Goal: Task Accomplishment & Management: Complete application form

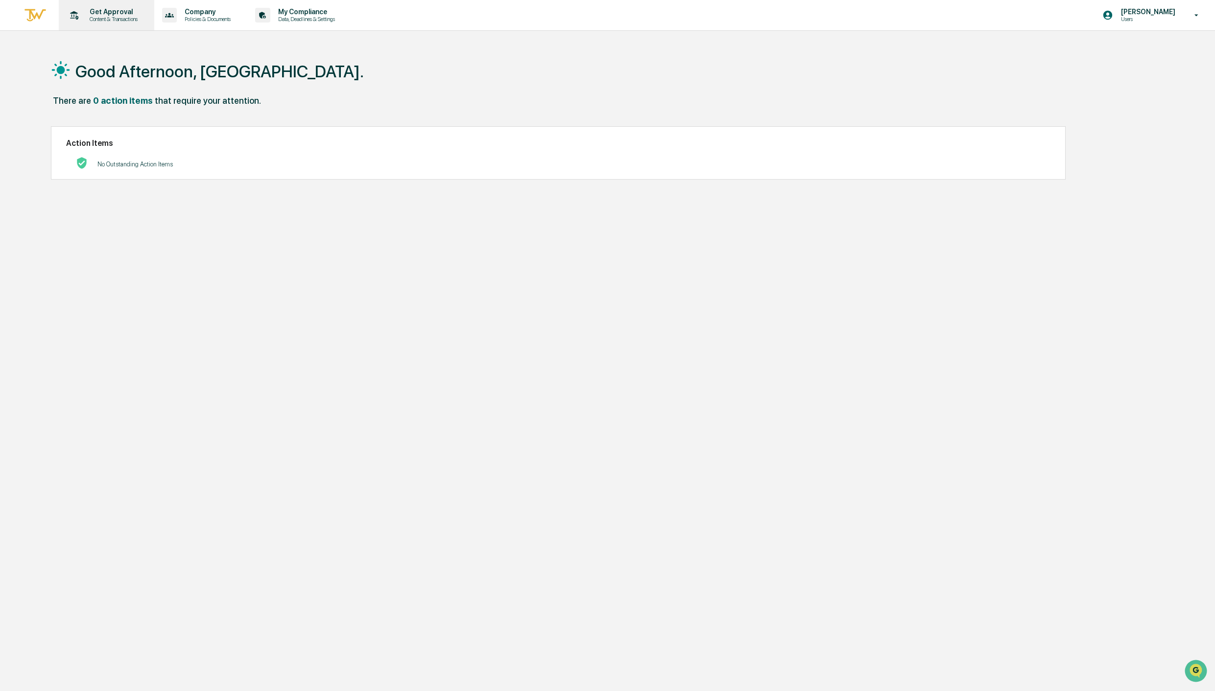
click at [119, 20] on p "Content & Transactions" at bounding box center [112, 19] width 61 height 7
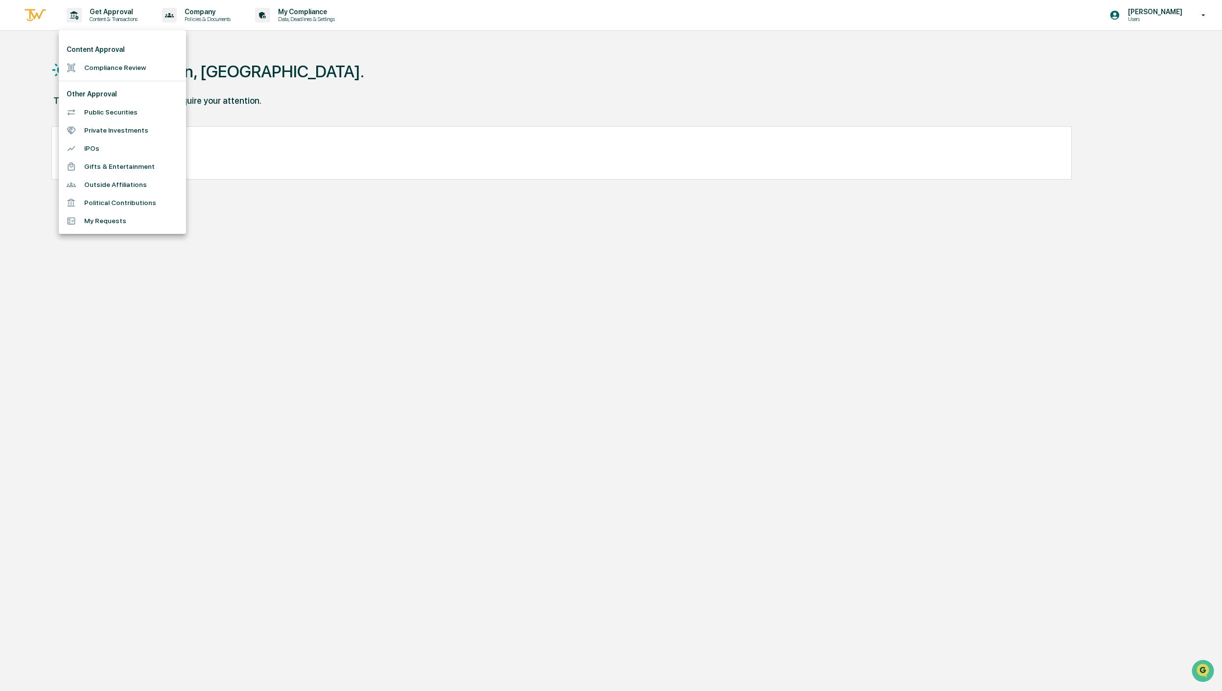
click at [113, 71] on li "Compliance Review" at bounding box center [122, 68] width 127 height 18
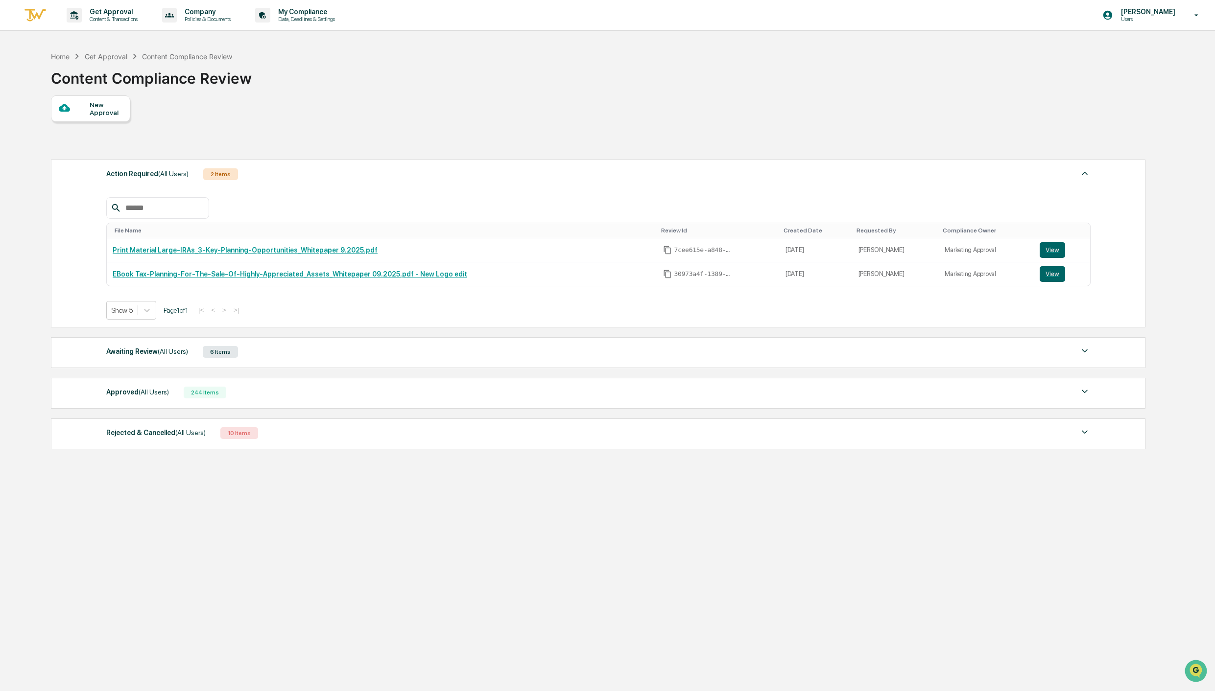
click at [111, 110] on div "New Approval" at bounding box center [106, 109] width 33 height 16
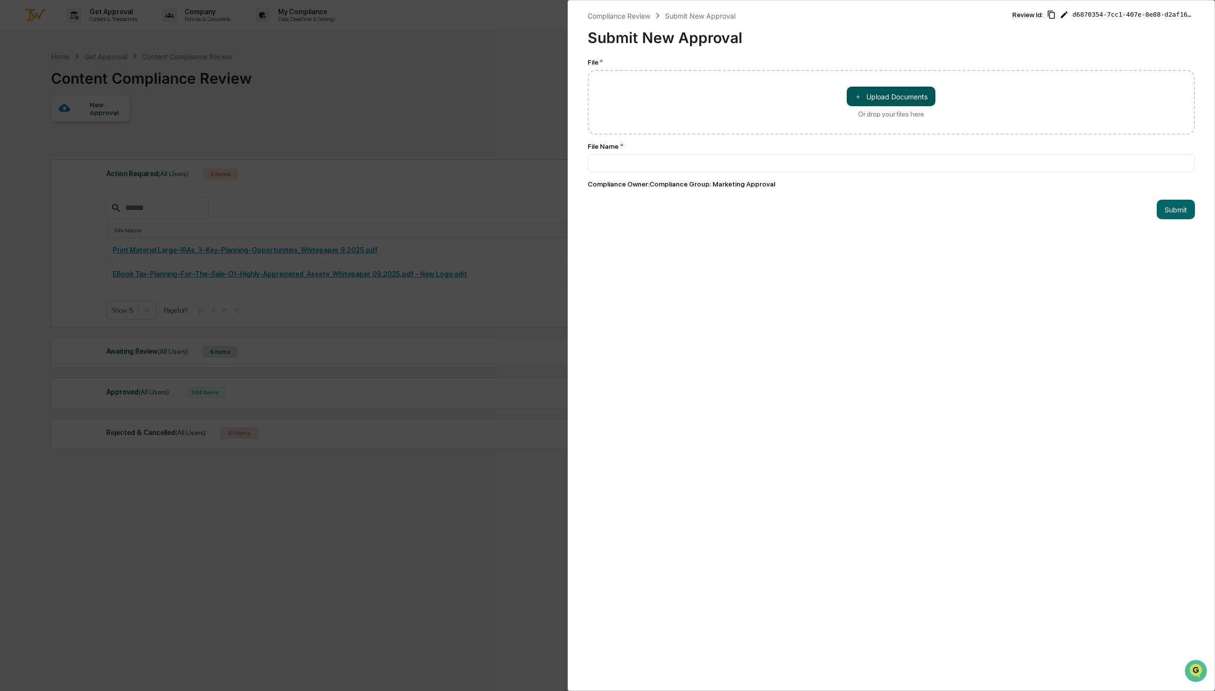
click at [874, 95] on button "＋ Upload Documents" at bounding box center [891, 97] width 89 height 20
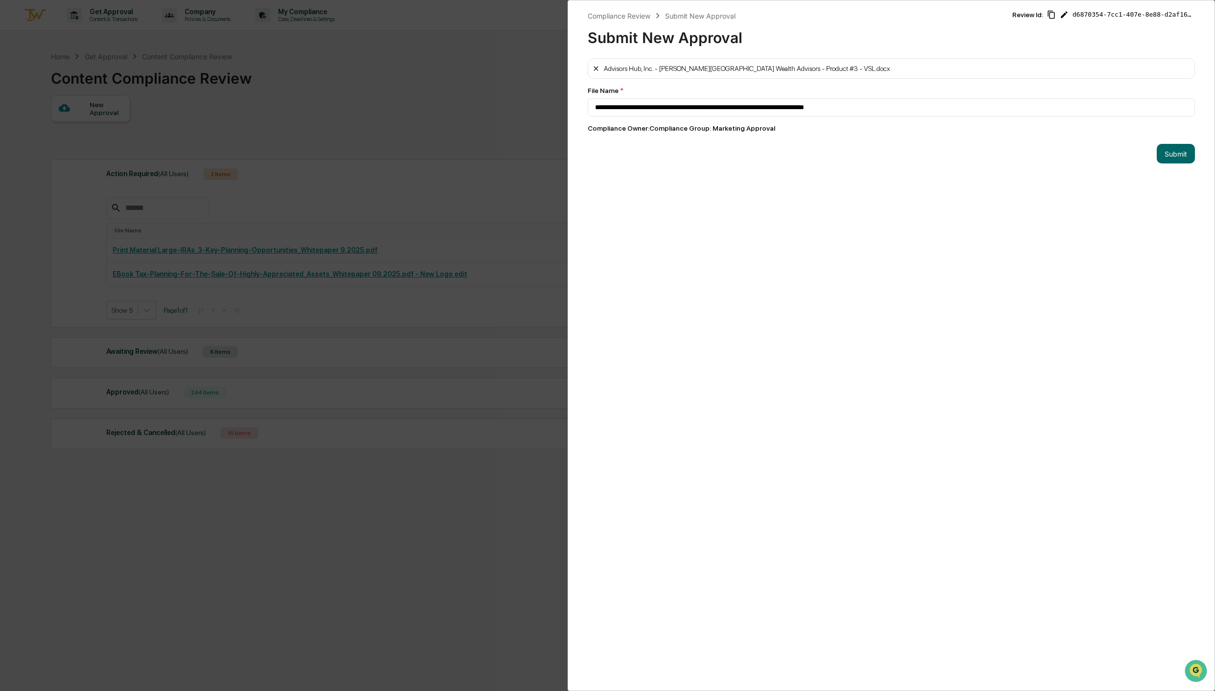
click at [596, 71] on icon at bounding box center [596, 69] width 8 height 8
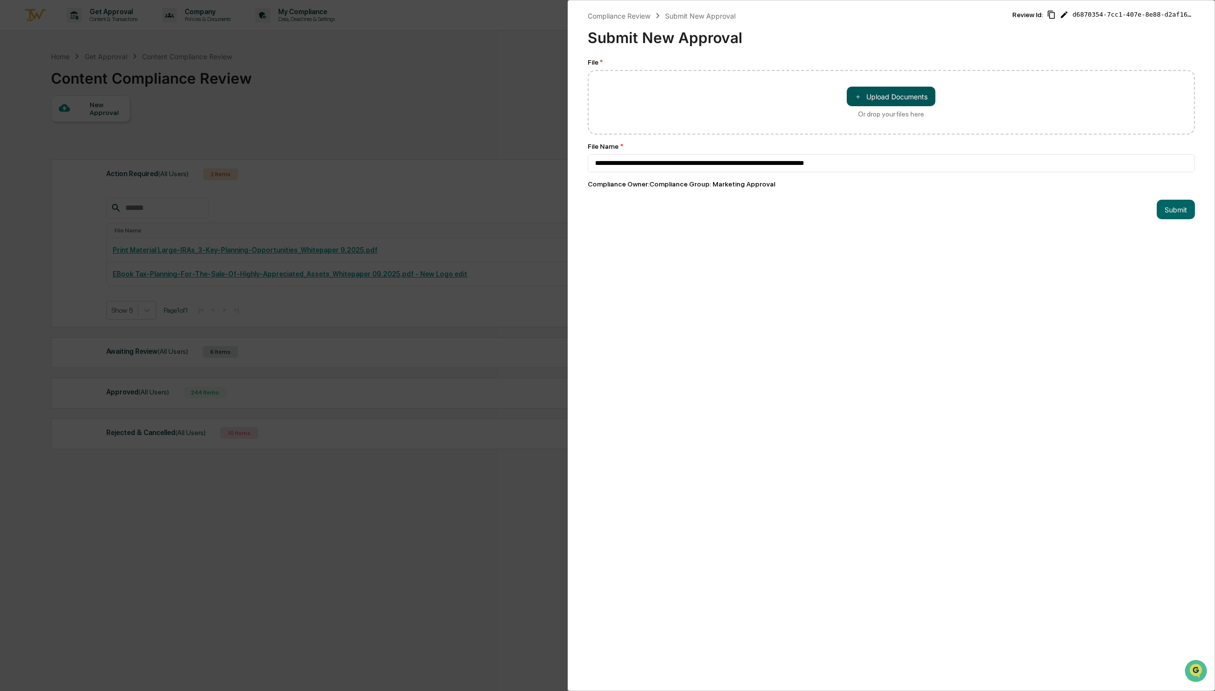
click at [905, 93] on button "＋ Upload Documents" at bounding box center [891, 97] width 89 height 20
type input "**********"
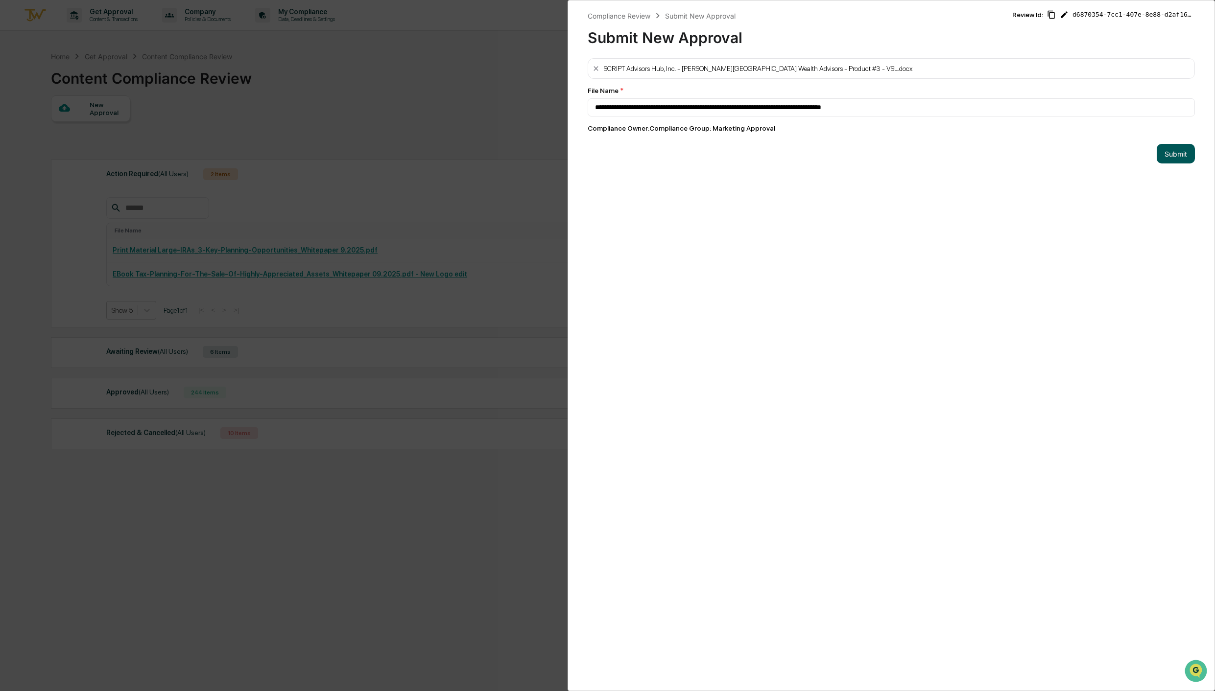
click at [1166, 159] on button "Submit" at bounding box center [1175, 154] width 38 height 20
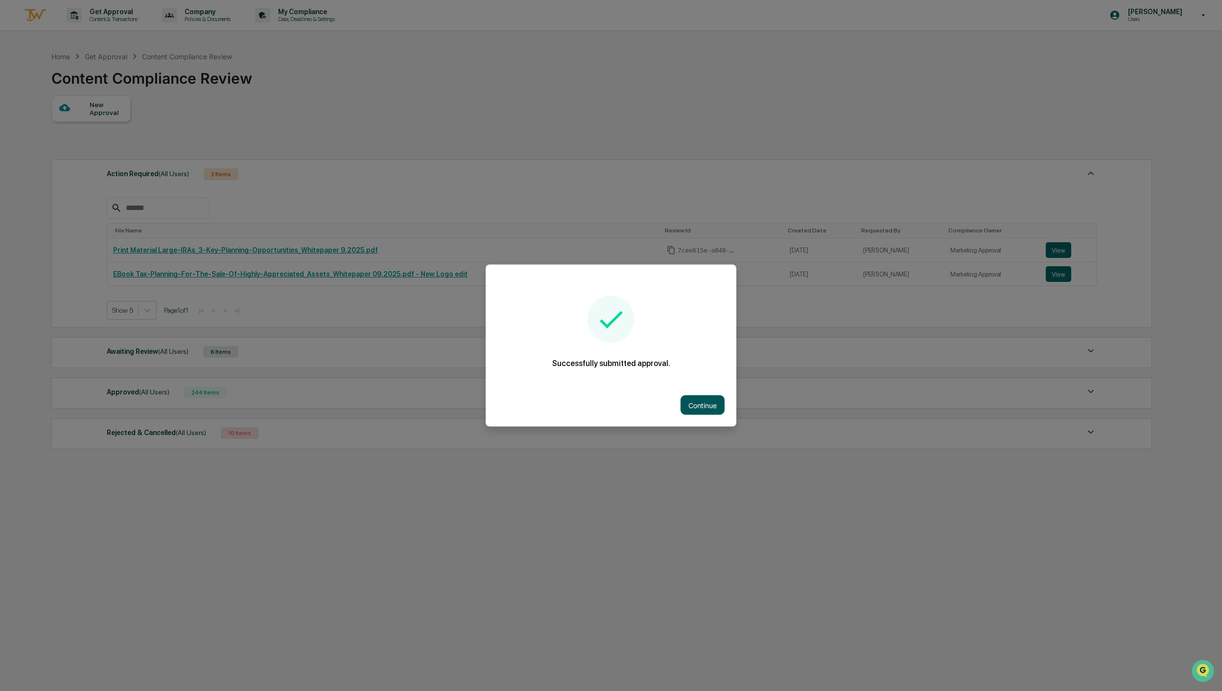
click at [711, 398] on button "Continue" at bounding box center [703, 406] width 44 height 20
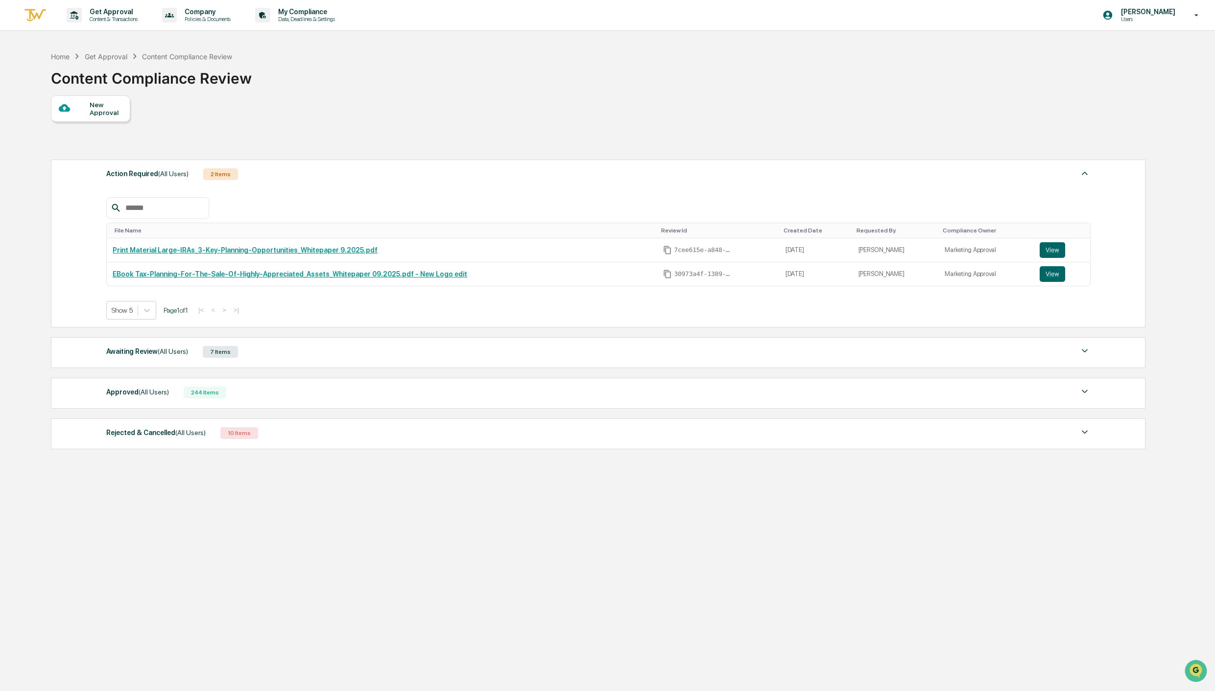
click at [107, 118] on div "New Approval" at bounding box center [90, 108] width 79 height 26
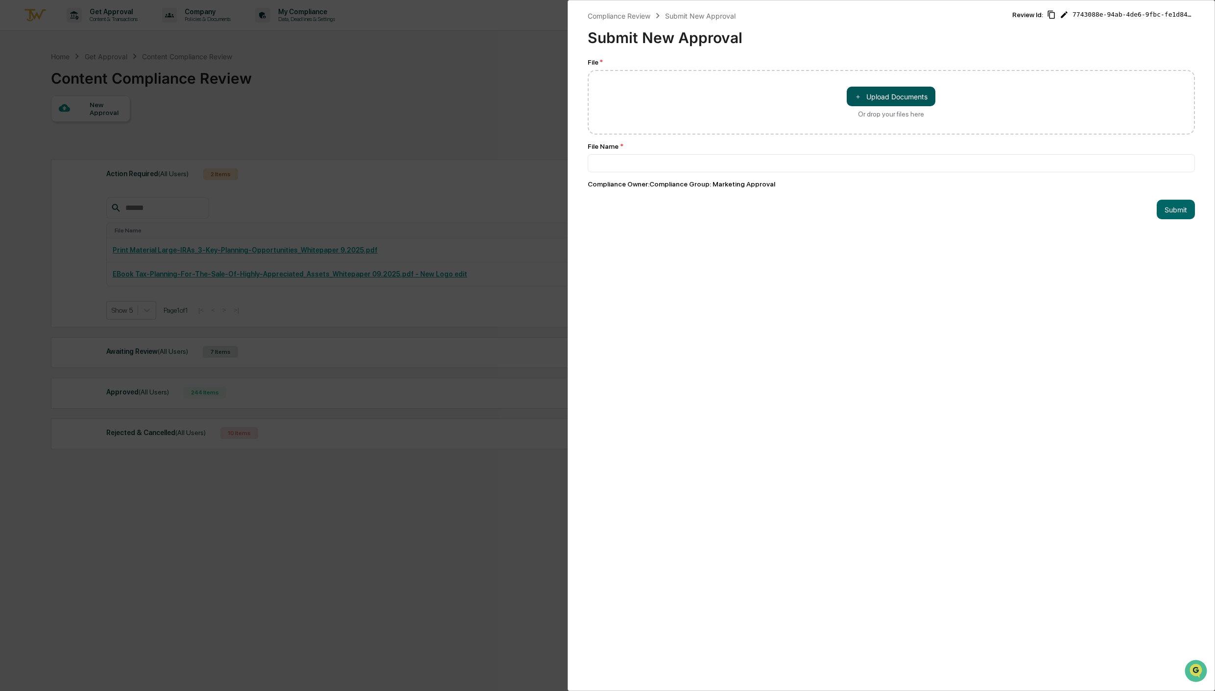
click at [874, 96] on button "＋ Upload Documents" at bounding box center [891, 97] width 89 height 20
type input "**********"
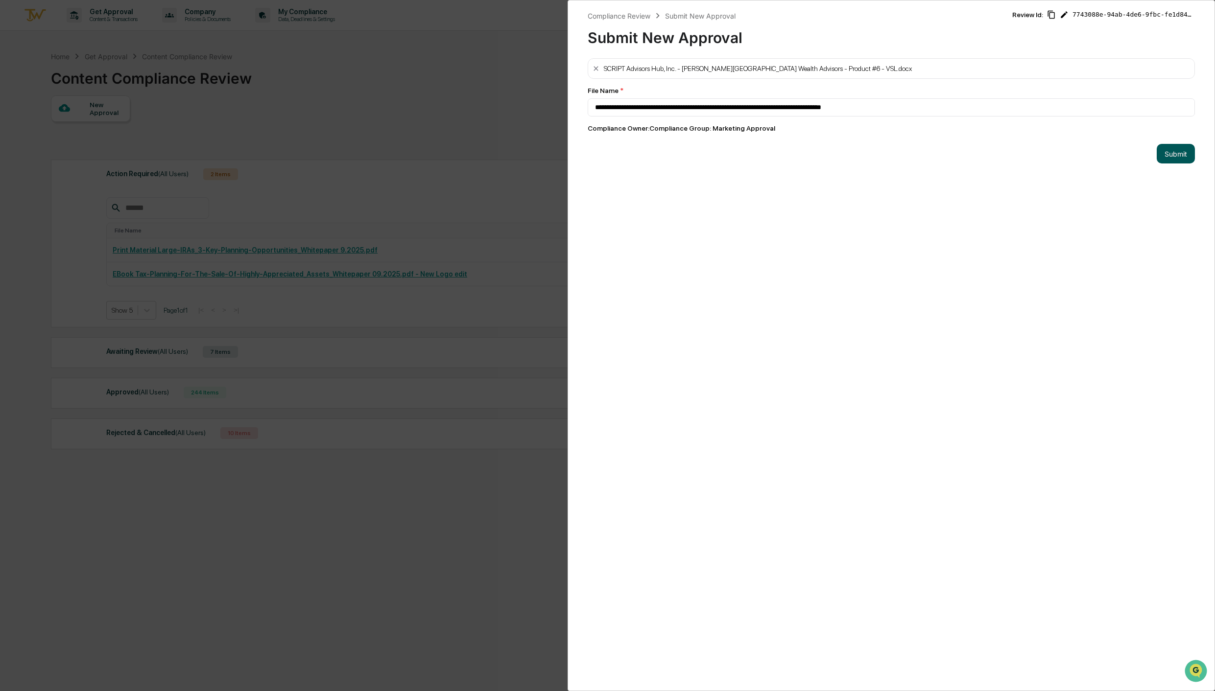
click at [1173, 154] on button "Submit" at bounding box center [1175, 154] width 38 height 20
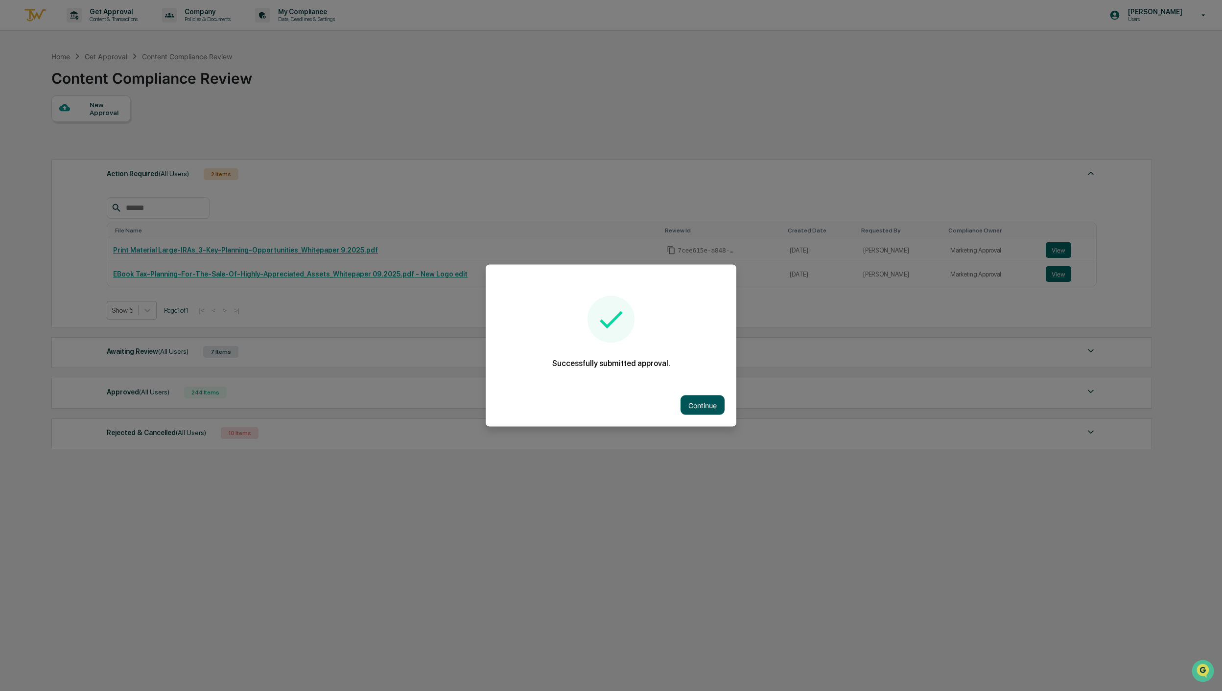
click at [711, 398] on button "Continue" at bounding box center [703, 406] width 44 height 20
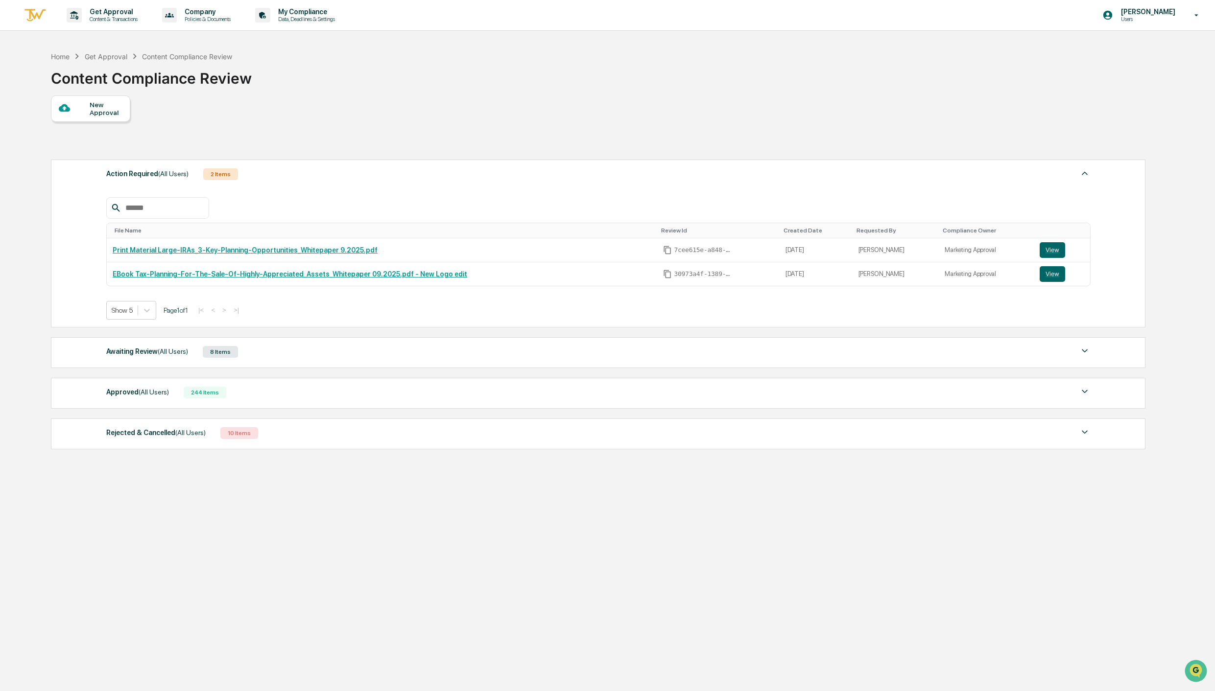
click at [632, 102] on div "New Approval" at bounding box center [597, 108] width 1093 height 26
click at [220, 354] on div "8 Items" at bounding box center [220, 352] width 35 height 12
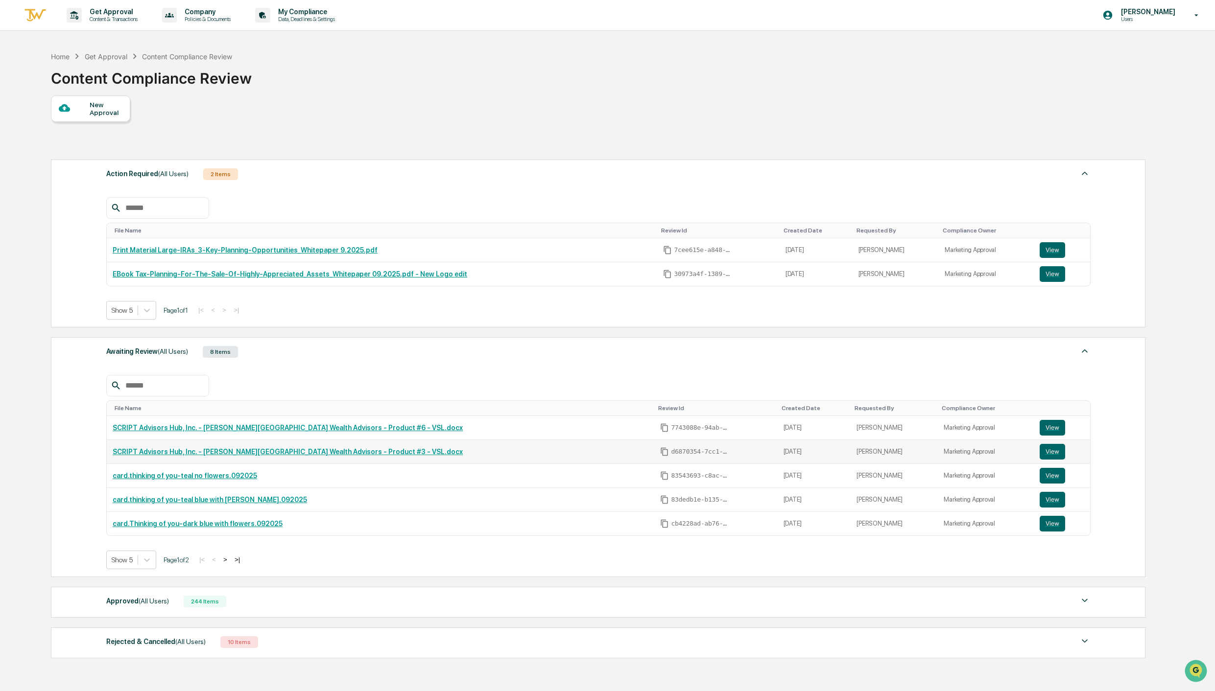
click at [372, 450] on link "SCRIPT Advisors Hub, Inc. - [PERSON_NAME][GEOGRAPHIC_DATA] Wealth Advisors - Pr…" at bounding box center [288, 452] width 350 height 8
